Goal: Navigation & Orientation: Find specific page/section

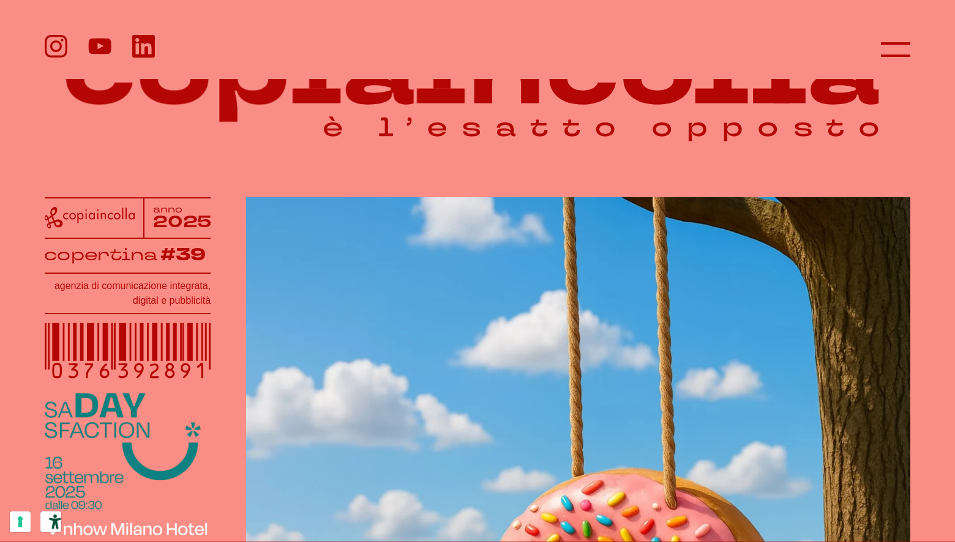
scroll to position [62, 0]
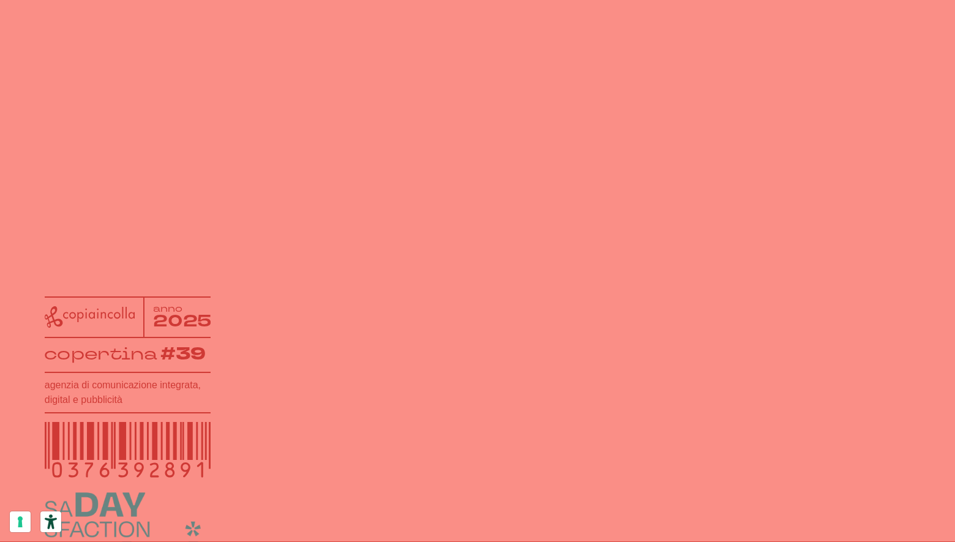
scroll to position [62, 0]
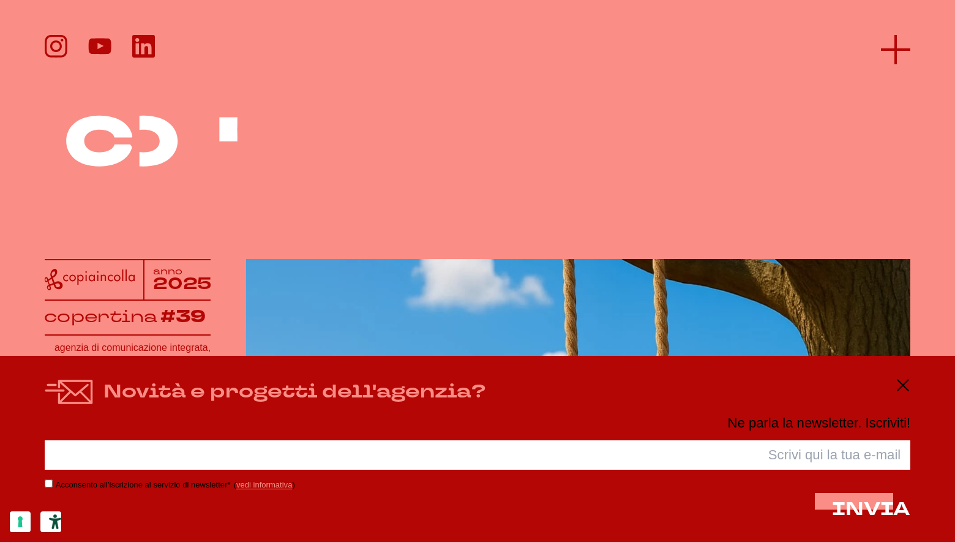
click at [892, 50] on line at bounding box center [895, 50] width 29 height 0
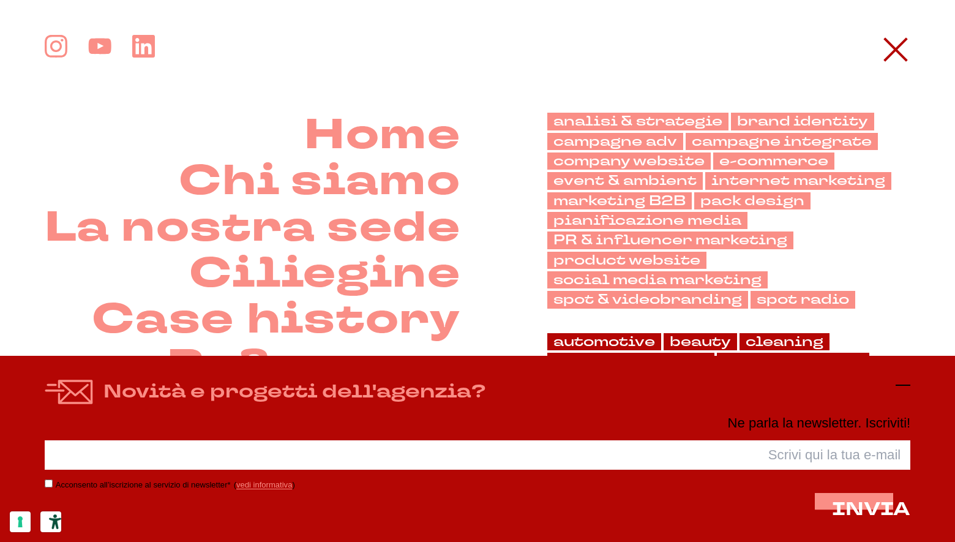
click at [899, 381] on icon at bounding box center [902, 385] width 15 height 15
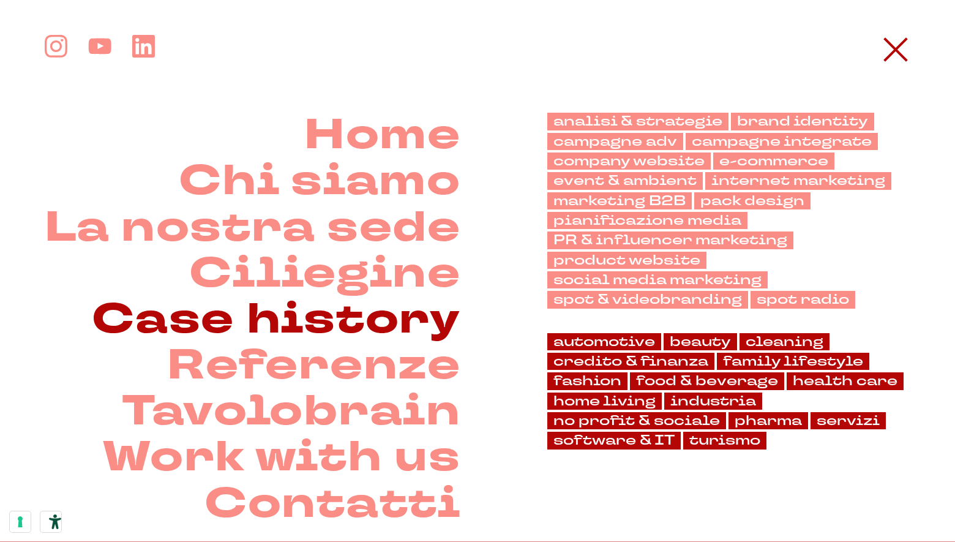
click at [331, 335] on link "Case history" at bounding box center [276, 320] width 369 height 46
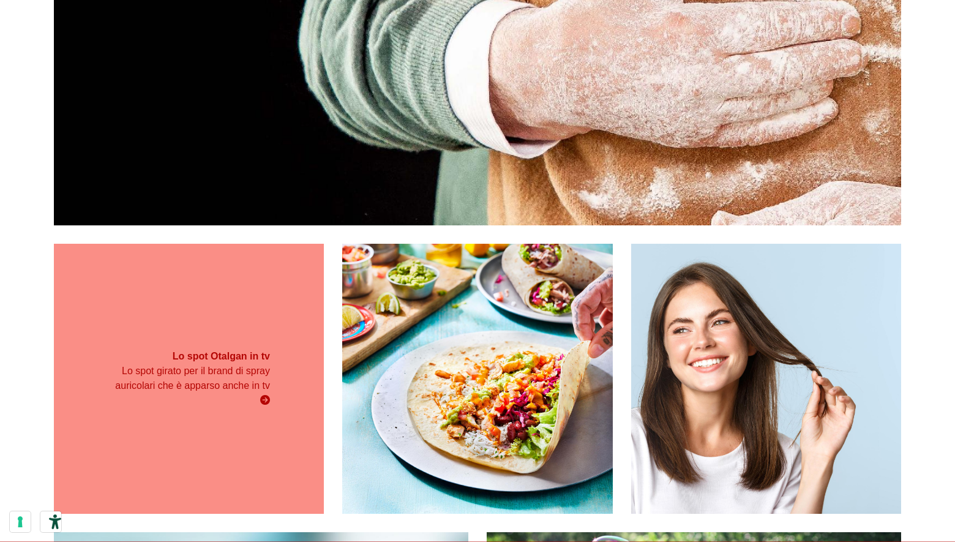
scroll to position [1501, 0]
